Goal: Task Accomplishment & Management: Use online tool/utility

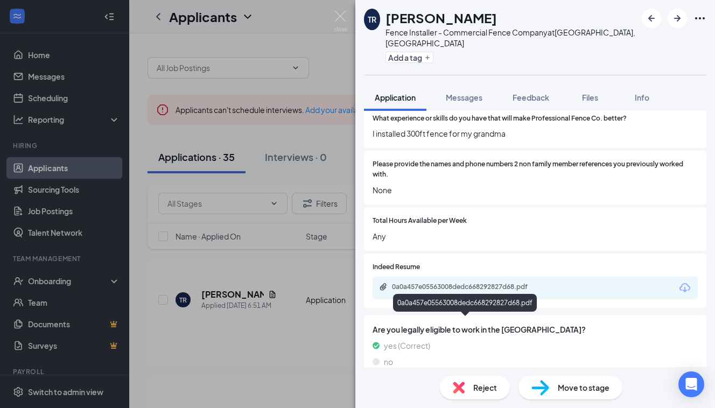
scroll to position [447, 0]
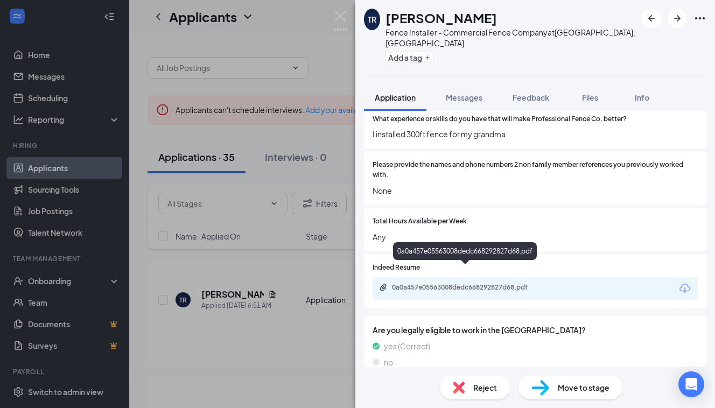
click at [473, 283] on div "0a0a457e05563008dedc668292827d68.pdf" at bounding box center [467, 287] width 151 height 9
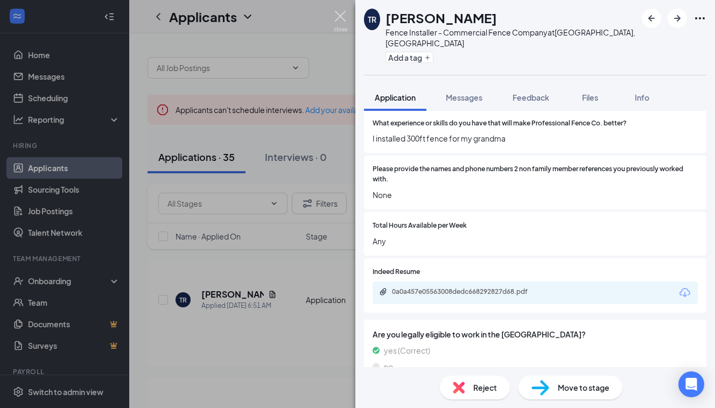
click at [344, 16] on img at bounding box center [340, 21] width 13 height 21
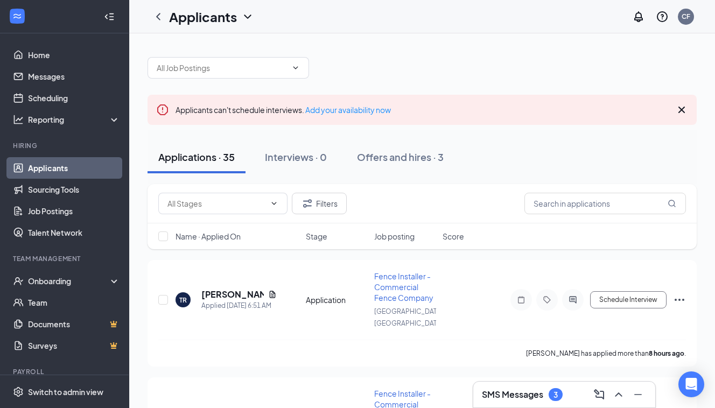
click at [195, 160] on div "Applications · 35" at bounding box center [196, 156] width 76 height 13
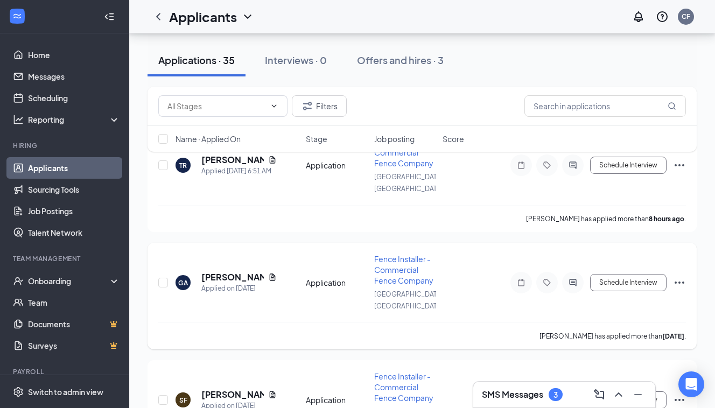
scroll to position [143, 0]
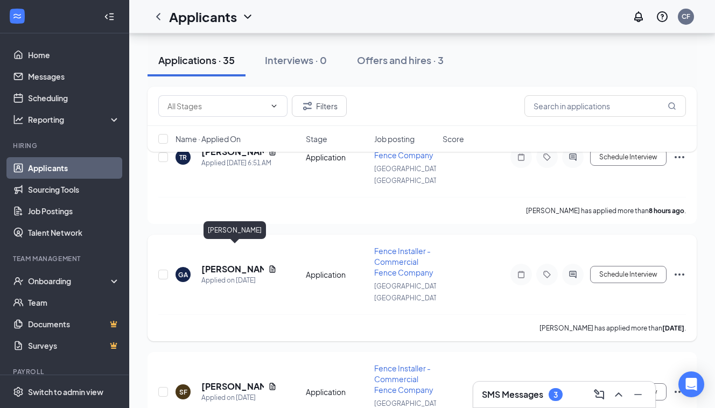
click at [222, 263] on h5 "[PERSON_NAME]" at bounding box center [232, 269] width 62 height 12
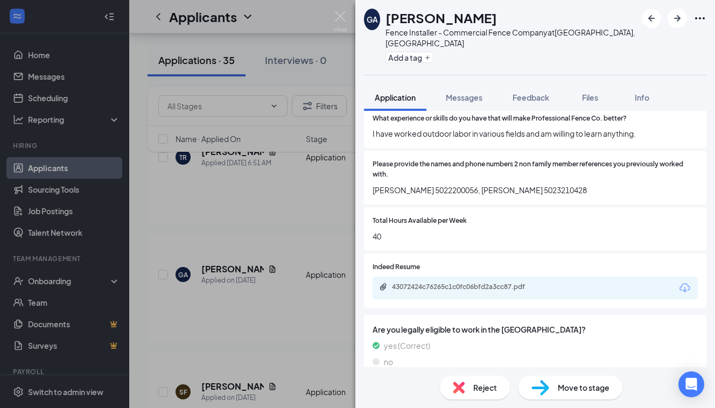
scroll to position [447, 0]
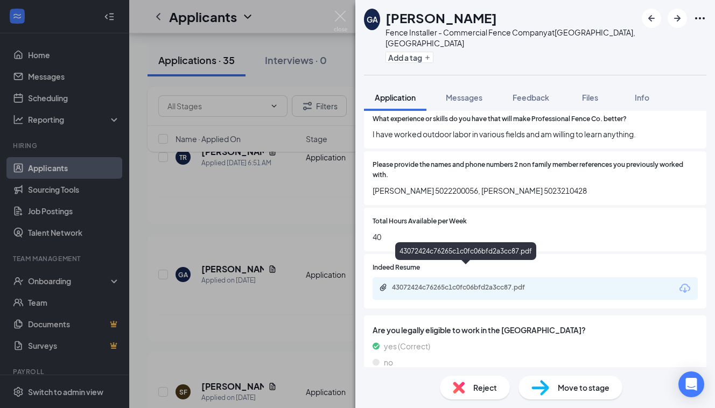
click at [452, 283] on div "43072424c76265c1c0fc06bfd2a3cc87.pdf" at bounding box center [467, 287] width 151 height 9
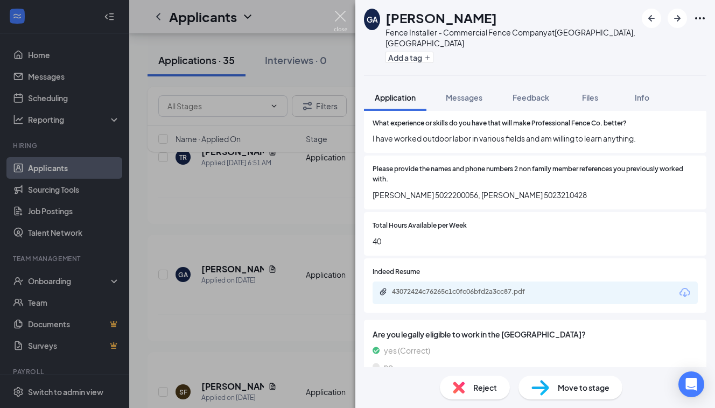
click at [339, 13] on img at bounding box center [340, 21] width 13 height 21
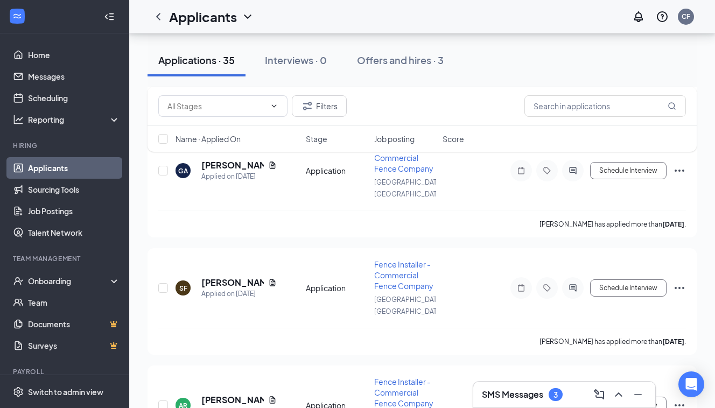
scroll to position [247, 0]
click at [239, 276] on h5 "[PERSON_NAME]" at bounding box center [232, 282] width 62 height 12
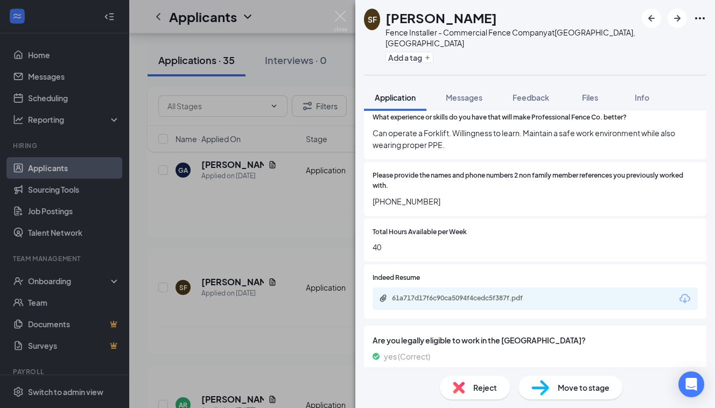
scroll to position [458, 0]
click at [443, 294] on div "61a717d17f6c90ca5094f4cedc5f387f.pdf" at bounding box center [467, 298] width 151 height 9
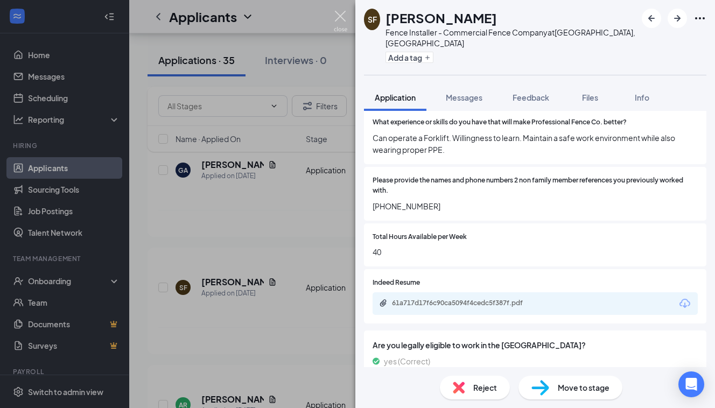
click at [339, 26] on img at bounding box center [340, 21] width 13 height 21
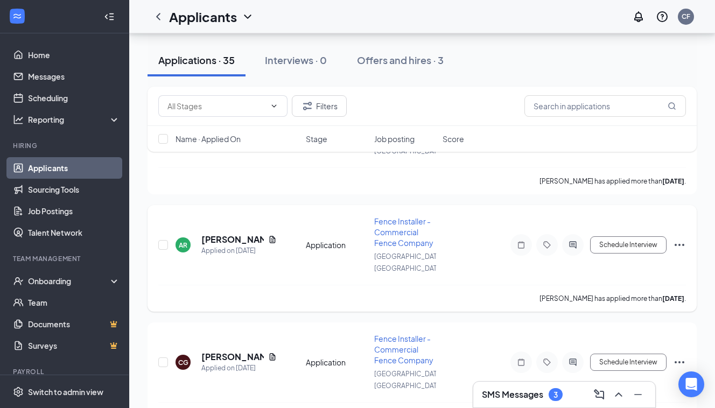
scroll to position [410, 0]
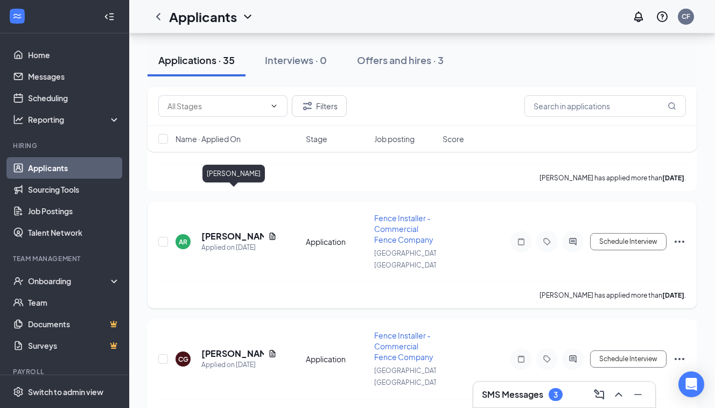
click at [221, 230] on h5 "[PERSON_NAME]" at bounding box center [232, 236] width 62 height 12
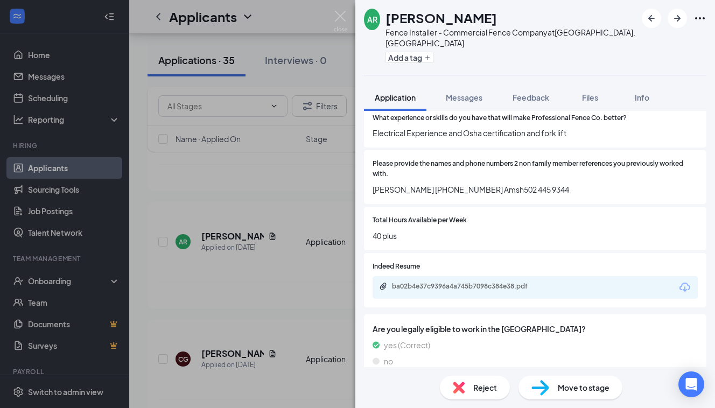
scroll to position [477, 0]
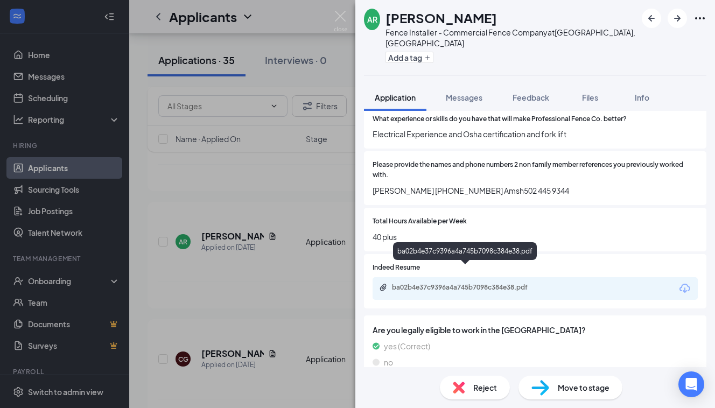
click at [468, 283] on div "ba02b4e37c9396a4a745b7098c384e38.pdf" at bounding box center [467, 287] width 151 height 9
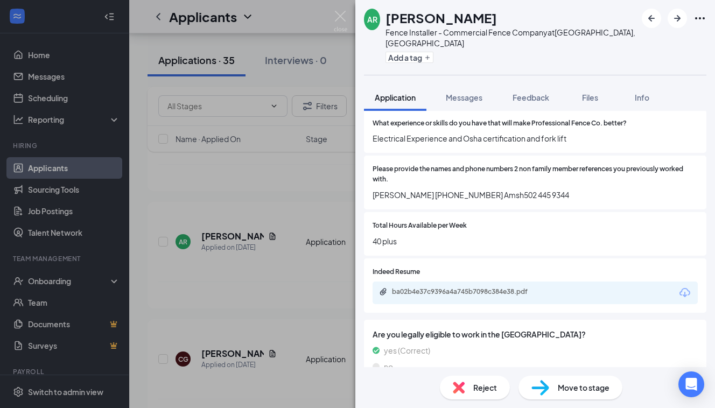
drag, startPoint x: 342, startPoint y: 10, endPoint x: 314, endPoint y: 13, distance: 28.2
click at [342, 10] on div "AR [PERSON_NAME] Fence Installer - Commercial Fence Company at [GEOGRAPHIC_DATA…" at bounding box center [357, 204] width 715 height 408
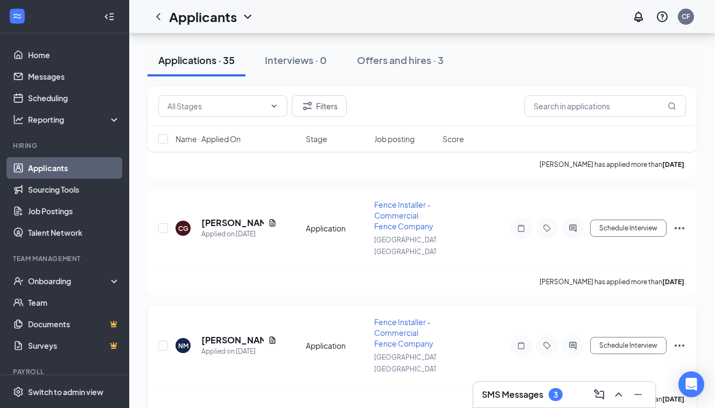
scroll to position [543, 0]
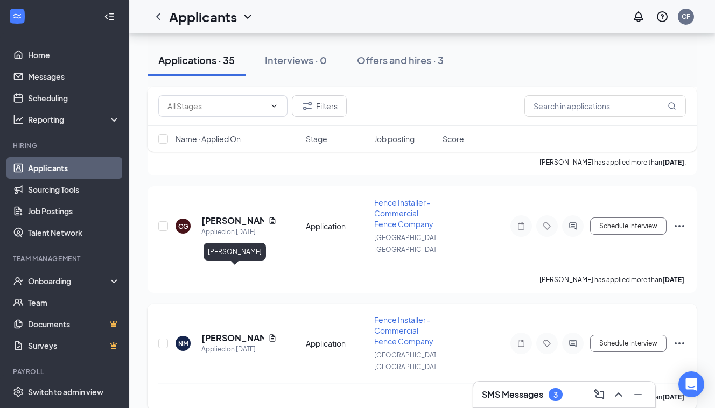
click at [243, 332] on h5 "[PERSON_NAME]" at bounding box center [232, 338] width 62 height 12
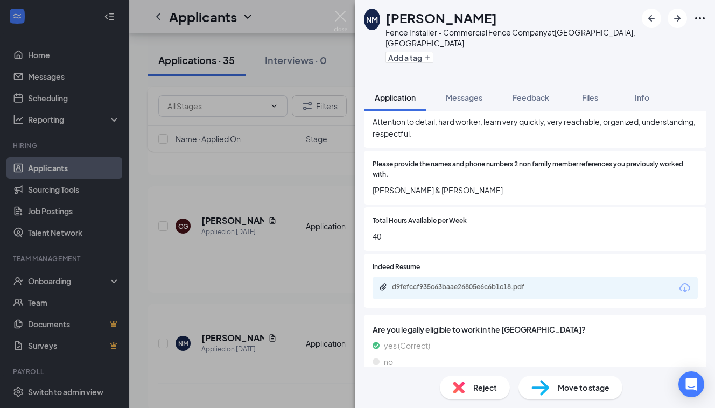
scroll to position [458, 0]
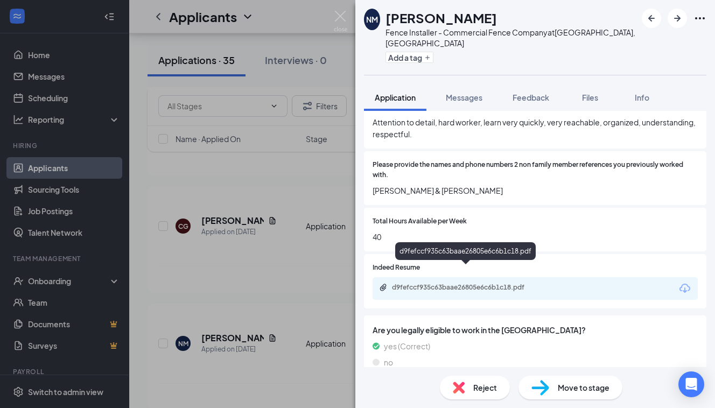
click at [457, 283] on div "d9fefccf935c63baae26805e6c6b1c18.pdf" at bounding box center [467, 287] width 151 height 9
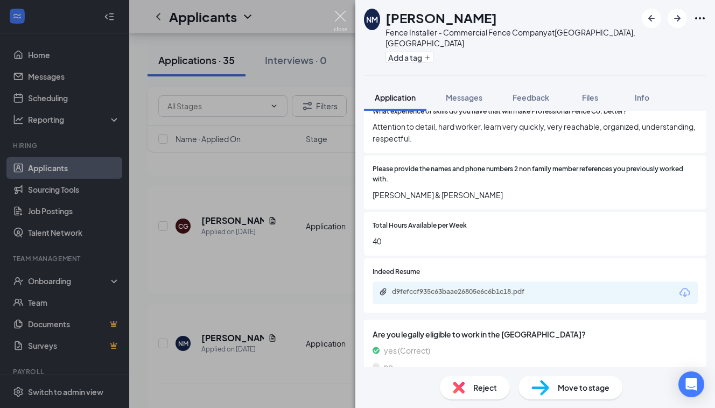
click at [344, 19] on img at bounding box center [340, 21] width 13 height 21
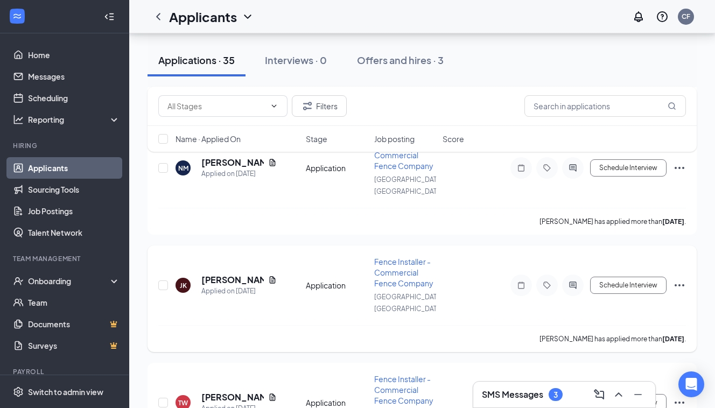
scroll to position [722, 0]
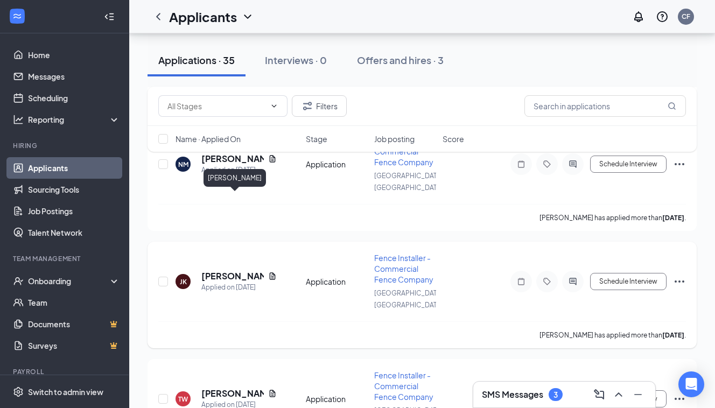
click at [218, 270] on h5 "[PERSON_NAME]" at bounding box center [232, 276] width 62 height 12
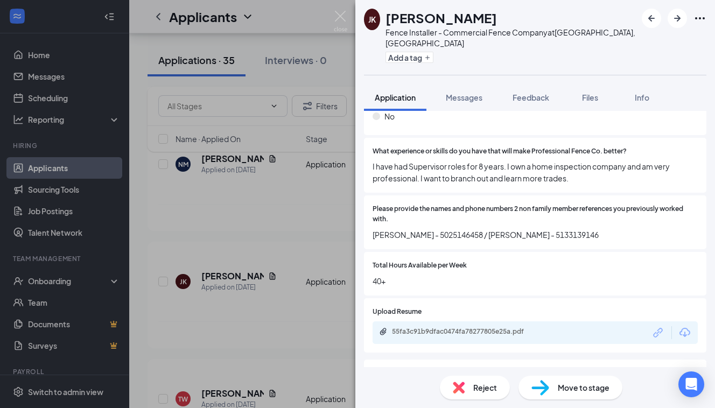
scroll to position [415, 0]
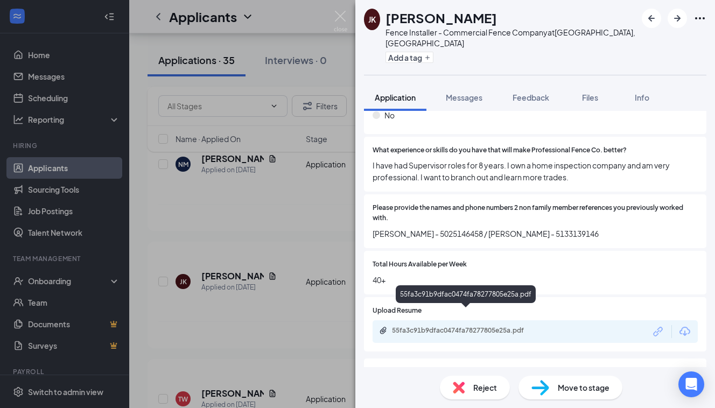
click at [486, 326] on div "55fa3c91b9dfac0474fa78277805e25a.pdf" at bounding box center [467, 330] width 151 height 9
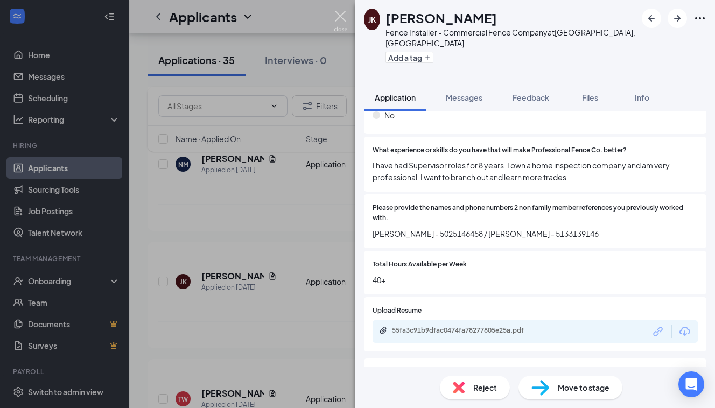
click at [341, 18] on img at bounding box center [340, 21] width 13 height 21
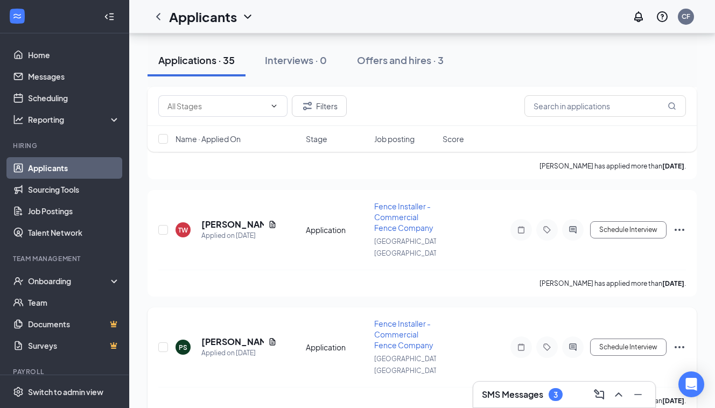
scroll to position [892, 0]
click at [414, 317] on span "Fence Installer - Commercial Fence Company" at bounding box center [403, 332] width 59 height 31
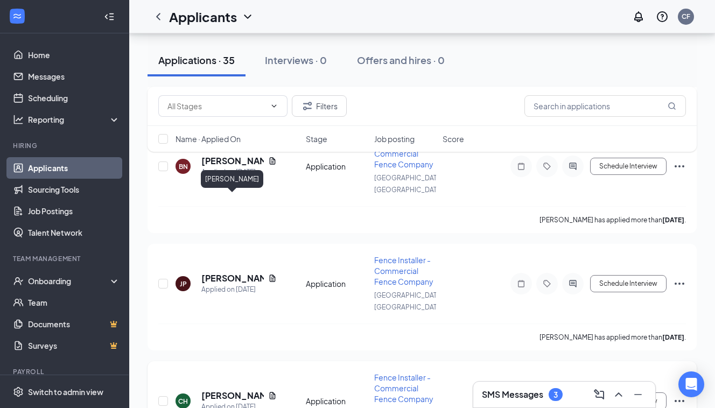
scroll to position [1822, 1]
click at [218, 390] on h5 "[PERSON_NAME]" at bounding box center [232, 396] width 62 height 12
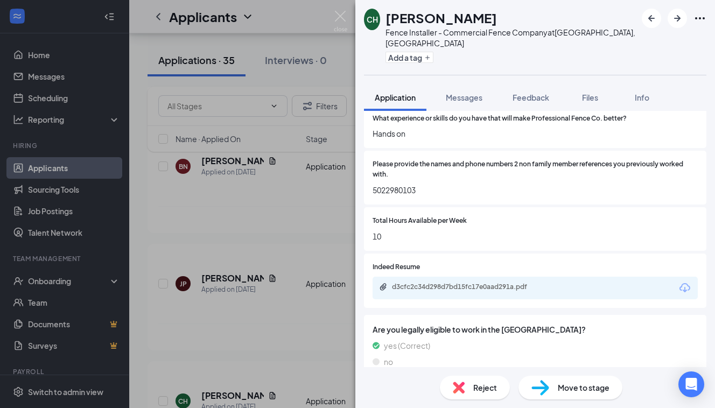
scroll to position [447, 0]
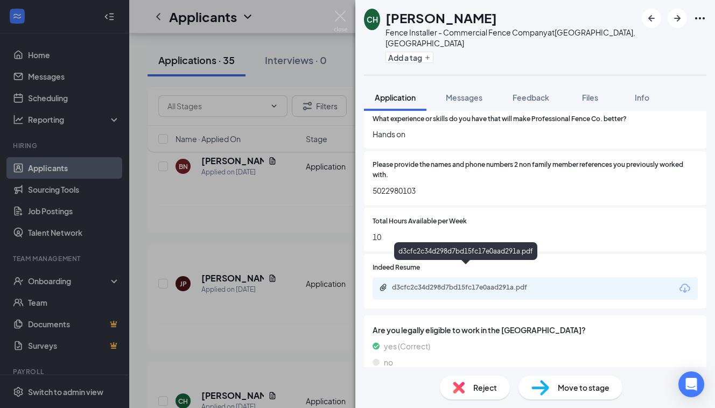
click at [470, 283] on div "d3cfc2c34d298d7bd15fc17e0aad291a.pdf" at bounding box center [467, 287] width 151 height 9
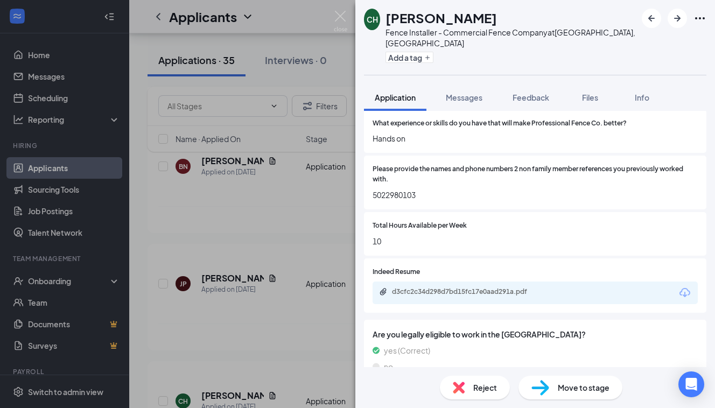
scroll to position [442, 0]
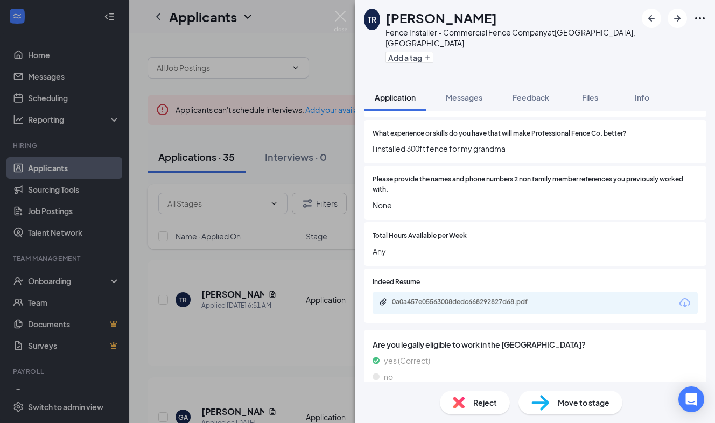
scroll to position [432, 0]
click at [420, 292] on div "0a0a457e05563008dedc668292827d68.pdf" at bounding box center [534, 303] width 325 height 23
click at [419, 298] on div "0a0a457e05563008dedc668292827d68.pdf" at bounding box center [467, 302] width 151 height 9
